Goal: Find specific page/section: Find specific page/section

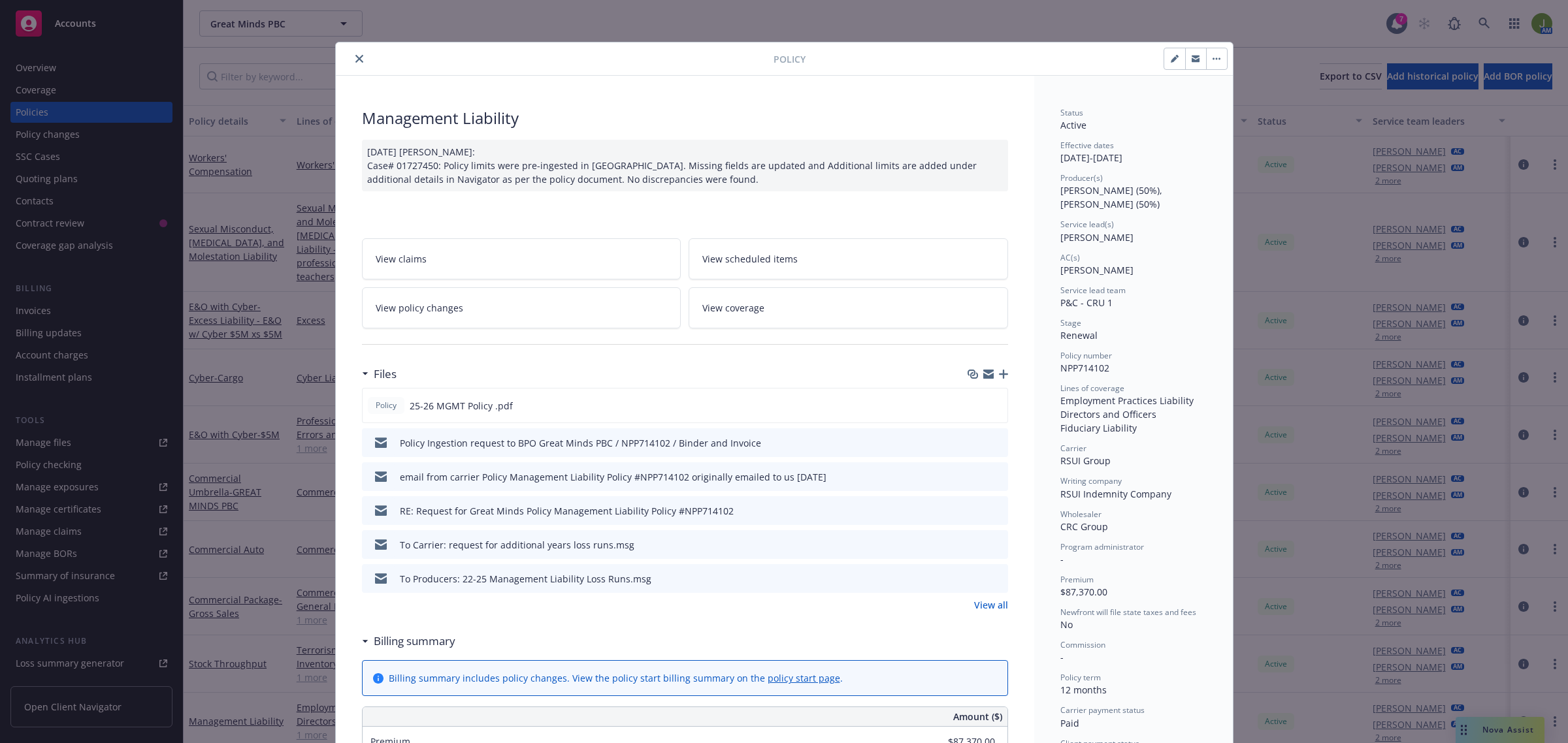
drag, startPoint x: 352, startPoint y: 54, endPoint x: 377, endPoint y: 59, distance: 25.5
click at [355, 55] on icon "close" at bounding box center [359, 59] width 8 height 8
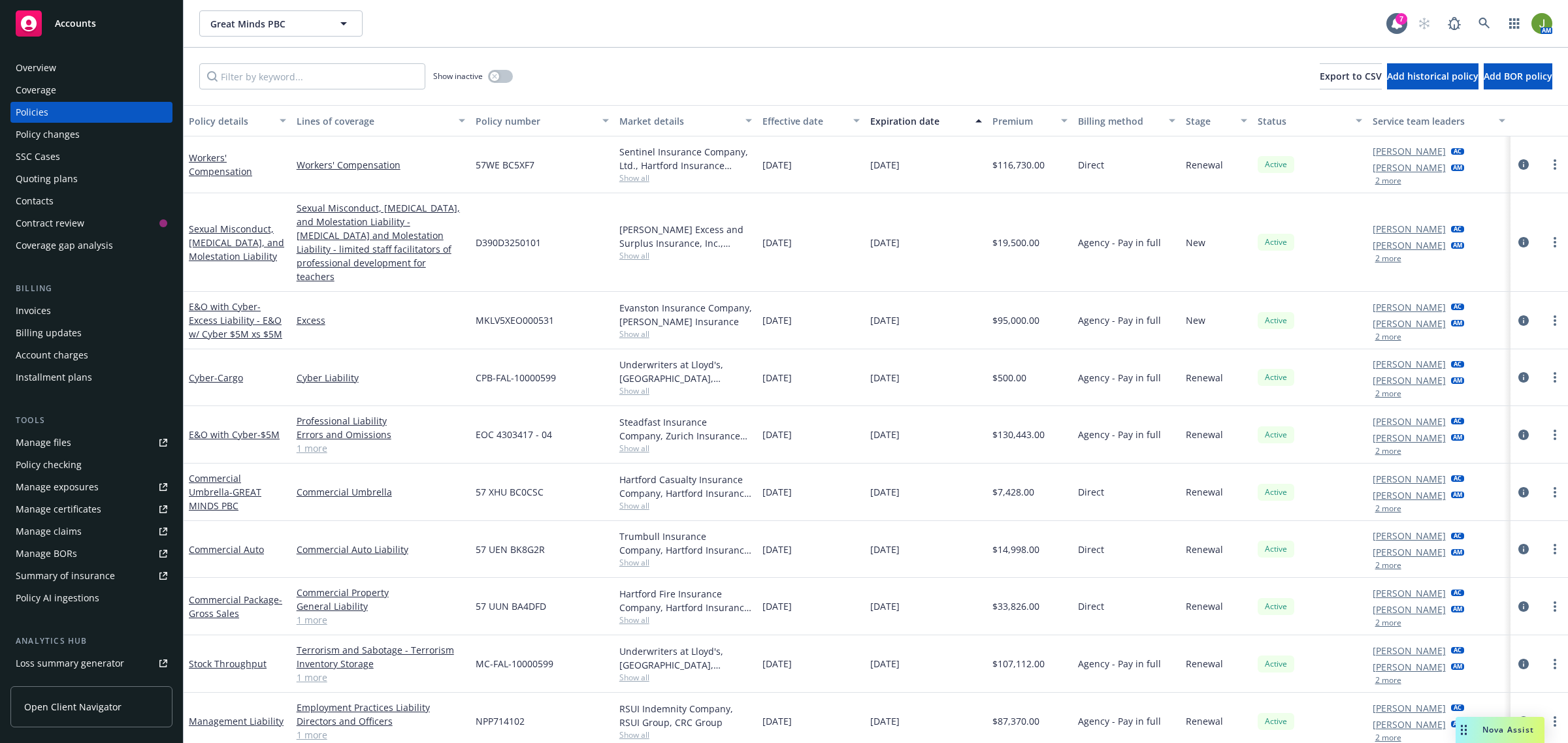
click at [108, 24] on div "Accounts" at bounding box center [91, 23] width 152 height 26
